Goal: Transaction & Acquisition: Book appointment/travel/reservation

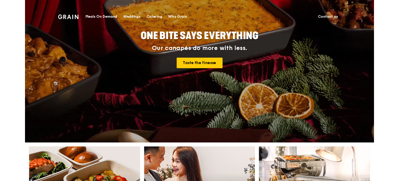
scroll to position [156, 0]
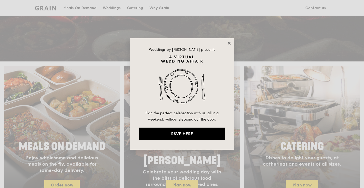
click at [230, 44] on icon at bounding box center [229, 43] width 5 height 5
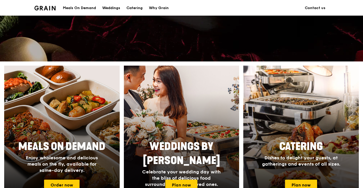
click at [288, 98] on div at bounding box center [300, 134] width 127 height 151
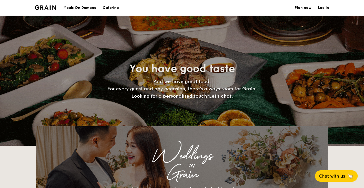
select select
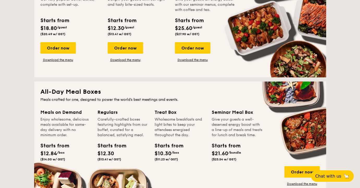
scroll to position [104, 0]
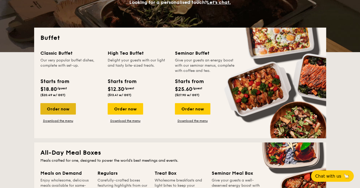
click at [69, 109] on div "Order now" at bounding box center [57, 108] width 35 height 11
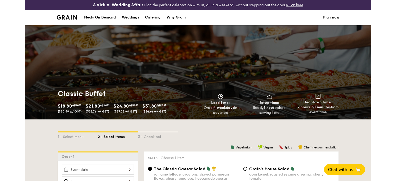
scroll to position [104, 0]
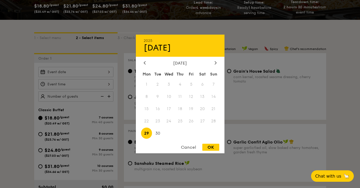
click at [85, 74] on div "2025 Sep [DATE] Tue Wed Thu Fri Sat Sun 1 2 3 4 5 6 7 8 9 10 11 12 13 14 15 16 …" at bounding box center [75, 72] width 75 height 10
click at [214, 61] on div at bounding box center [215, 63] width 5 height 5
click at [290, 81] on div at bounding box center [180, 94] width 360 height 188
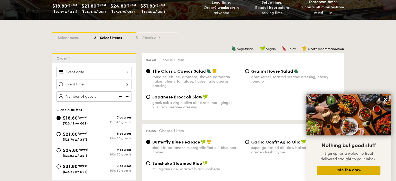
click at [364, 170] on button "Join the crew" at bounding box center [349, 170] width 64 height 9
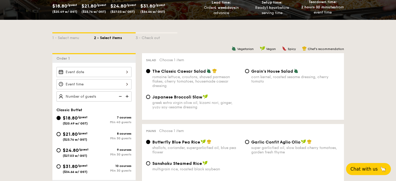
click at [364, 172] on button "Chat with us 🦙" at bounding box center [368, 169] width 45 height 12
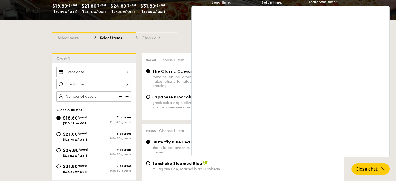
click at [177, 50] on div "Vegetarian Vegan Spicy Chef's recommendation" at bounding box center [243, 48] width 202 height 5
click at [177, 54] on div "Salad Choose 1 item The Classic Caesar Salad romaine lettuce, croutons, shaved …" at bounding box center [243, 86] width 202 height 67
select select
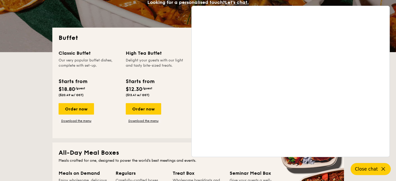
click at [364, 169] on span "Close chat" at bounding box center [366, 169] width 23 height 5
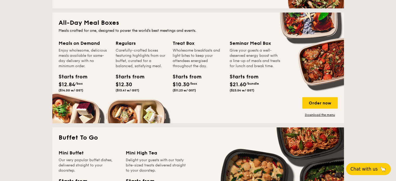
scroll to position [235, 0]
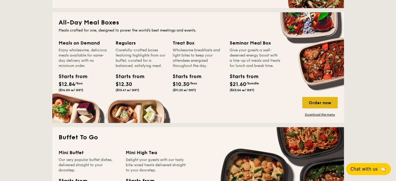
click at [311, 102] on div "Order now" at bounding box center [320, 102] width 35 height 11
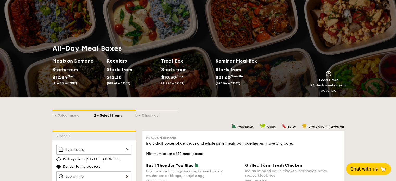
scroll to position [78, 0]
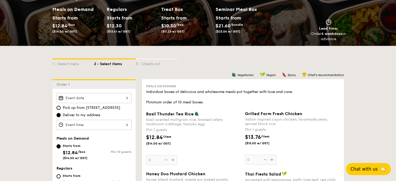
click at [105, 97] on div at bounding box center [94, 98] width 75 height 10
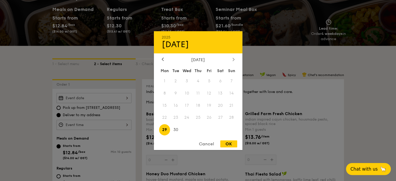
click at [236, 59] on div at bounding box center [233, 59] width 5 height 5
click at [234, 58] on icon at bounding box center [234, 59] width 2 height 3
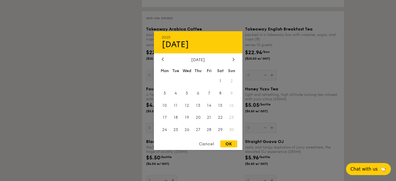
select select
